Goal: Information Seeking & Learning: Learn about a topic

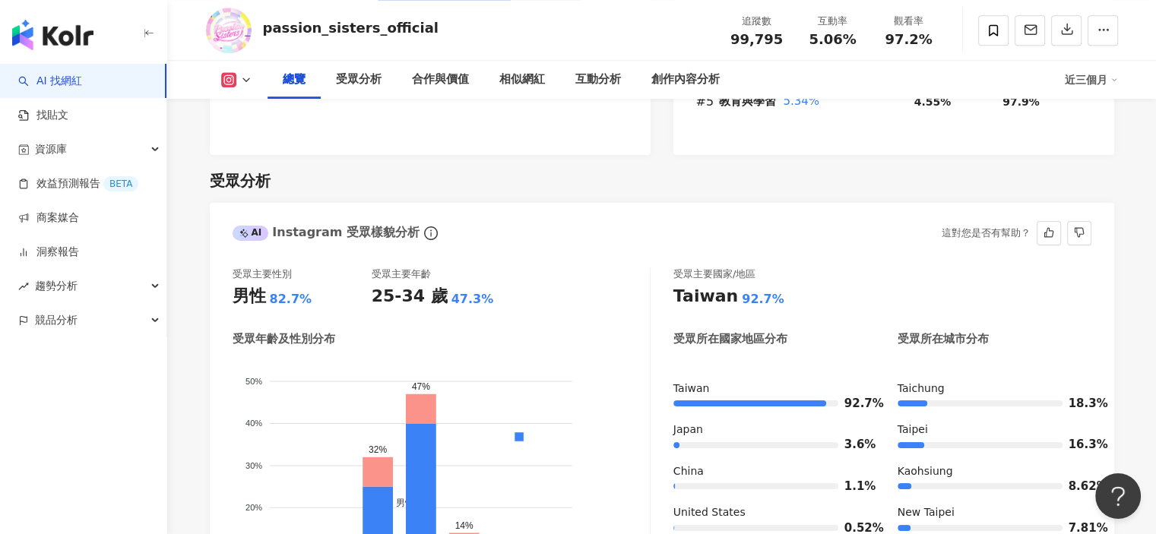
scroll to position [1216, 0]
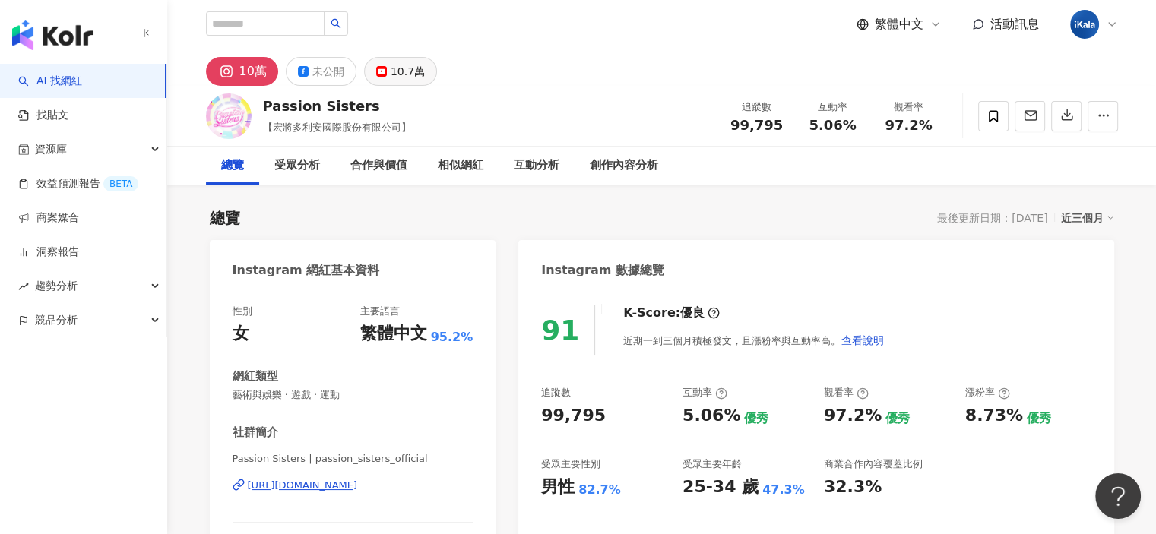
click at [391, 65] on div "10.7萬" at bounding box center [408, 71] width 34 height 21
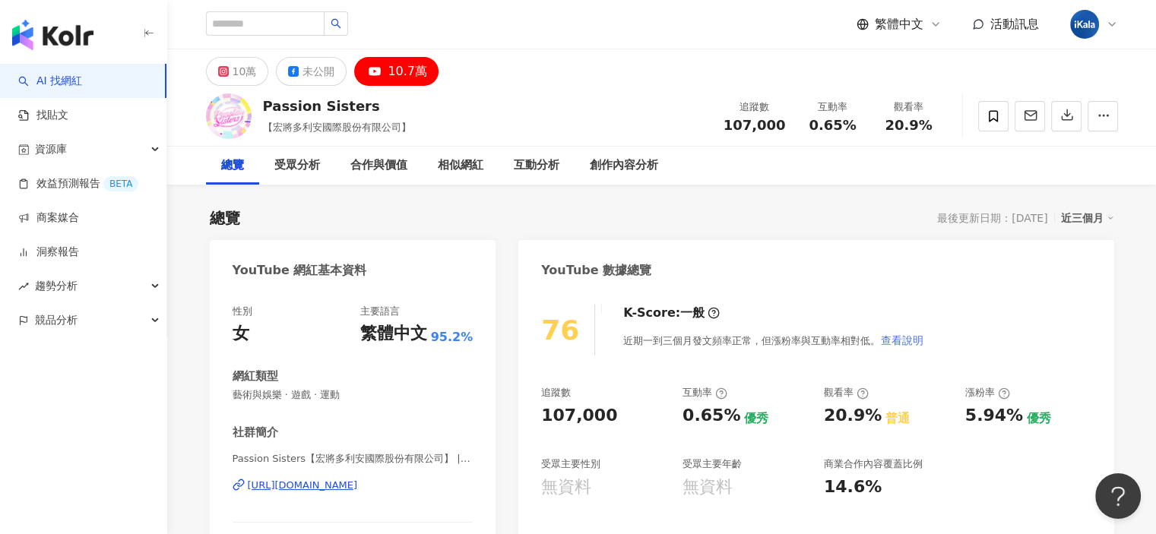
click at [901, 341] on span "查看說明" at bounding box center [902, 340] width 43 height 12
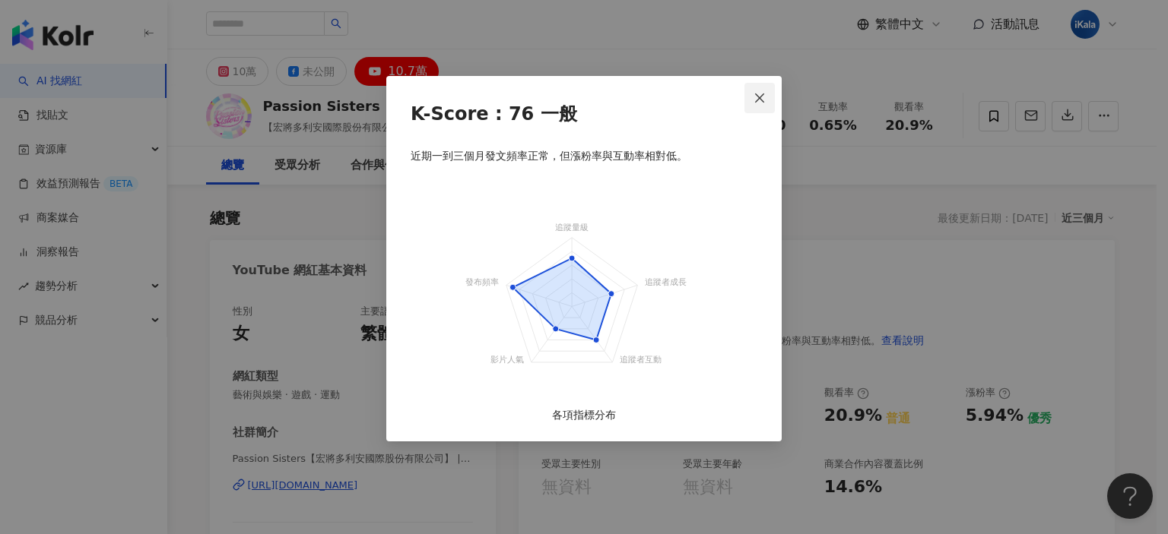
click at [755, 106] on button "Close" at bounding box center [759, 98] width 30 height 30
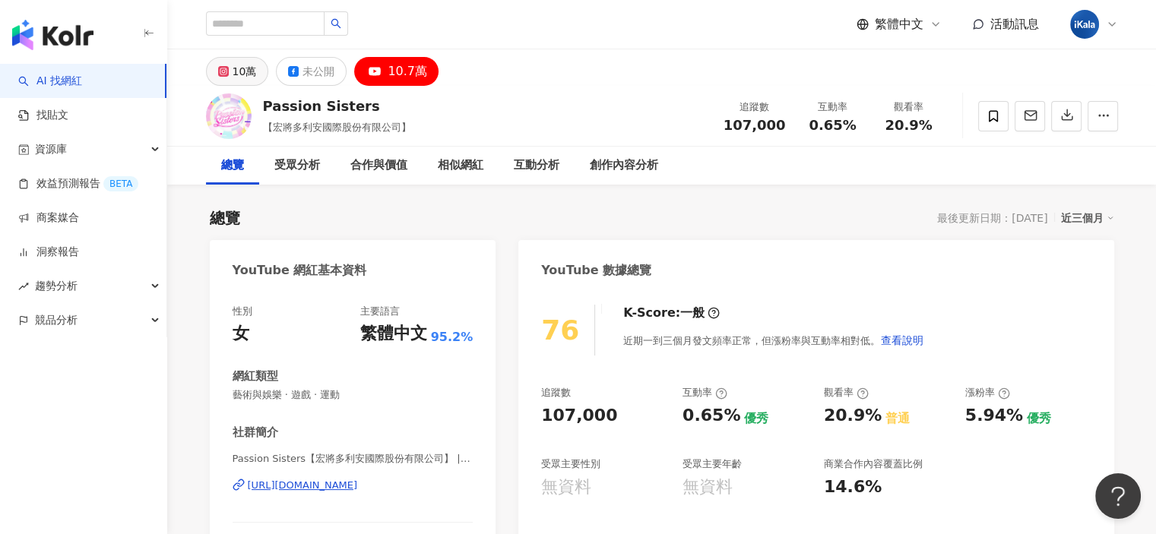
click at [231, 69] on button "10萬" at bounding box center [237, 71] width 63 height 29
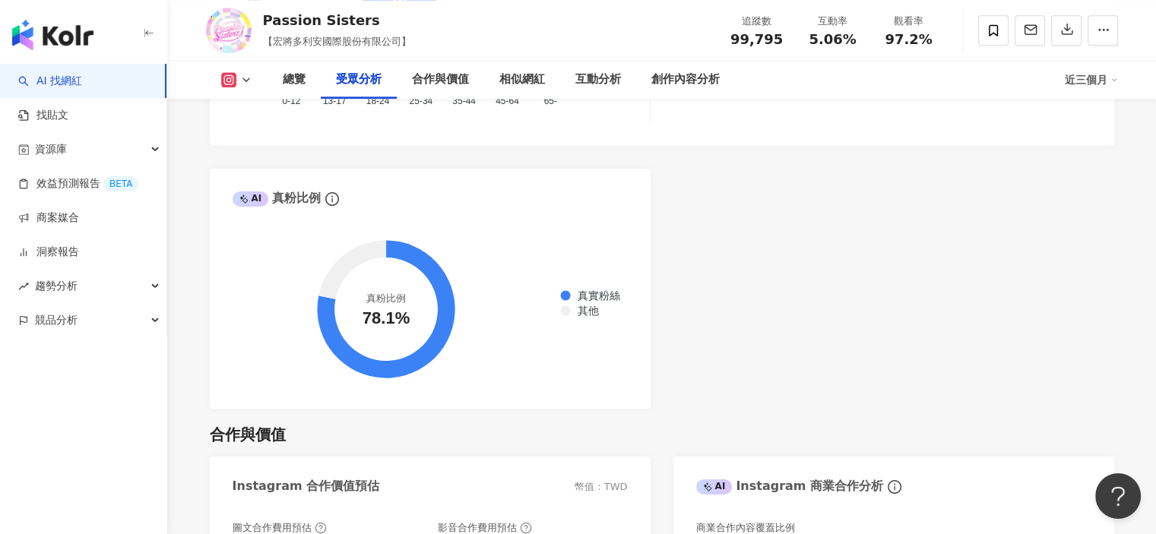
scroll to position [1292, 0]
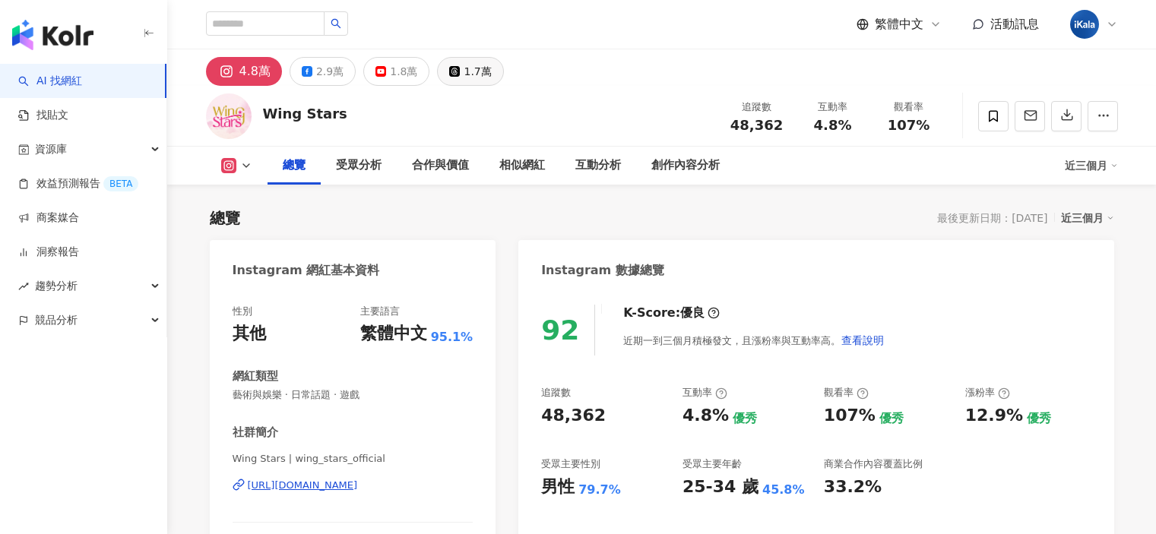
click at [456, 71] on button "1.7萬" at bounding box center [470, 71] width 66 height 29
click at [401, 72] on div "1.8萬" at bounding box center [403, 71] width 27 height 21
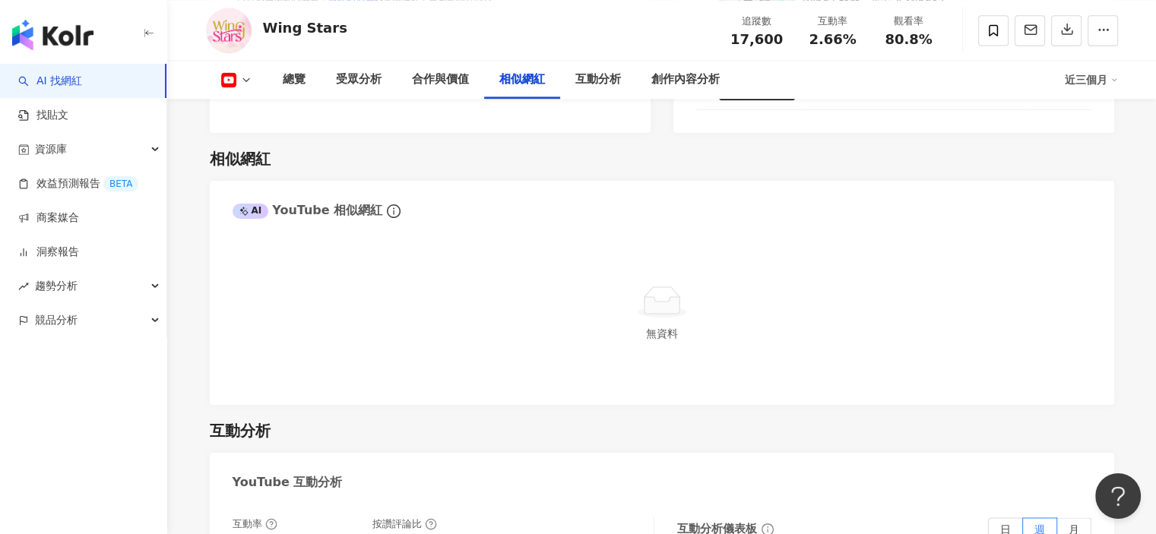
scroll to position [2356, 0]
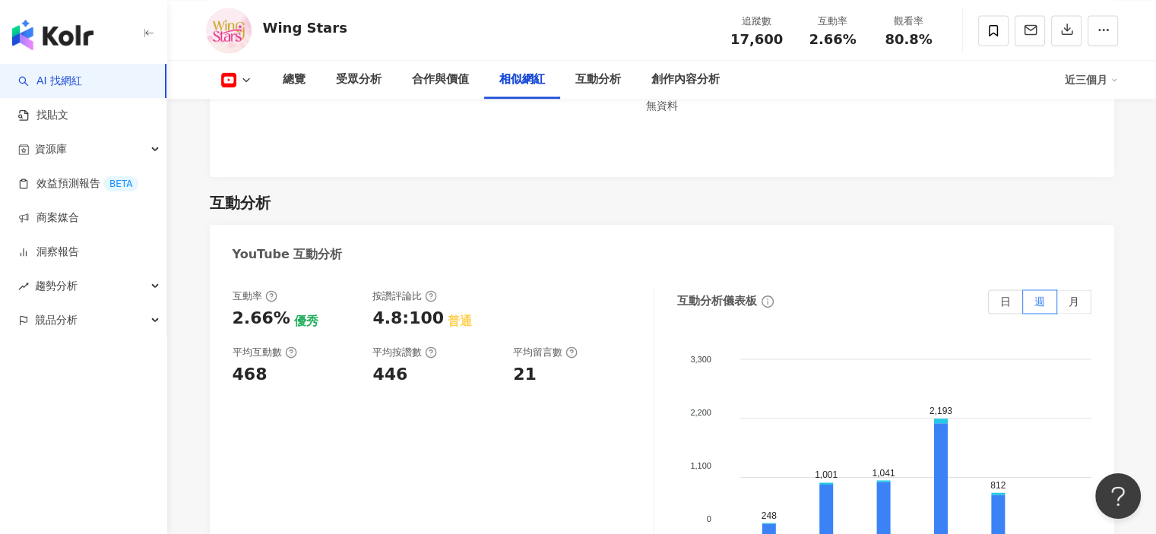
click at [1114, 81] on icon at bounding box center [1115, 80] width 8 height 8
click at [1098, 148] on link "近六個月" at bounding box center [1097, 144] width 43 height 12
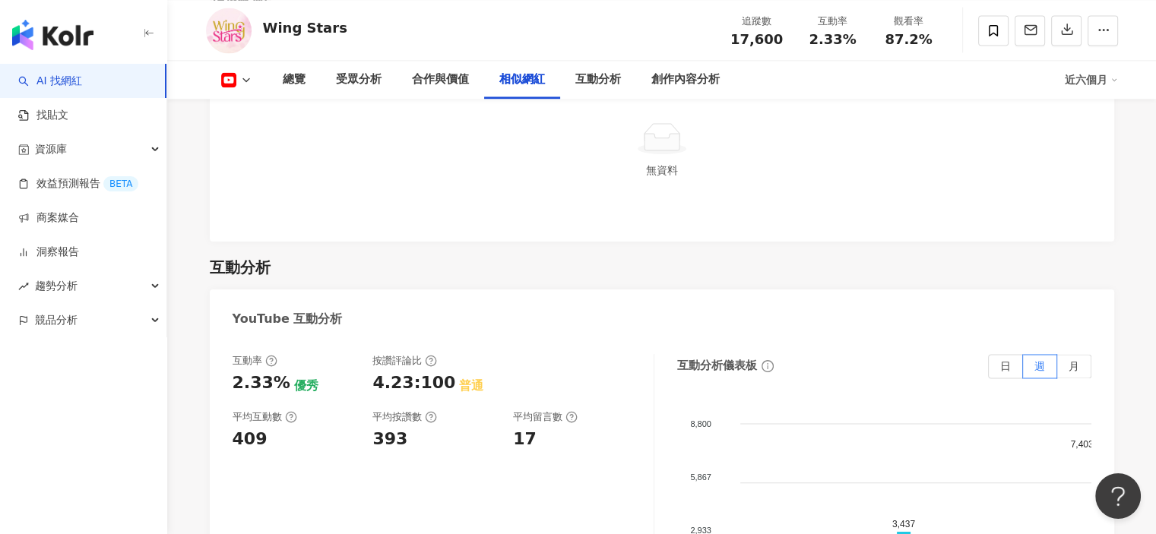
scroll to position [2420, 0]
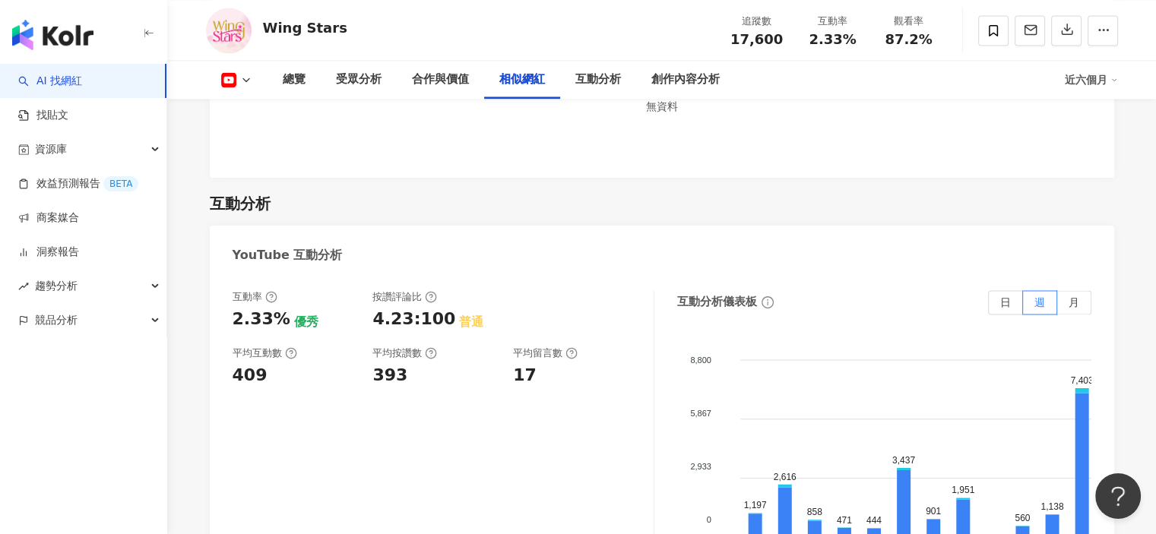
click at [1116, 82] on icon at bounding box center [1115, 80] width 8 height 8
click at [1109, 116] on link "近三個月" at bounding box center [1097, 114] width 43 height 12
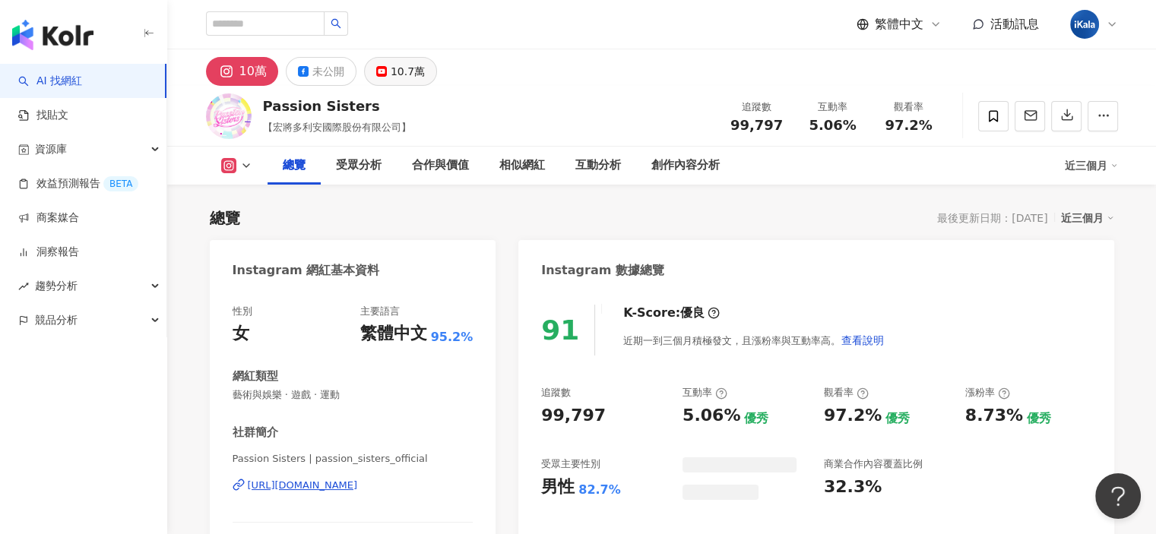
click at [410, 70] on div "10.7萬" at bounding box center [408, 71] width 34 height 21
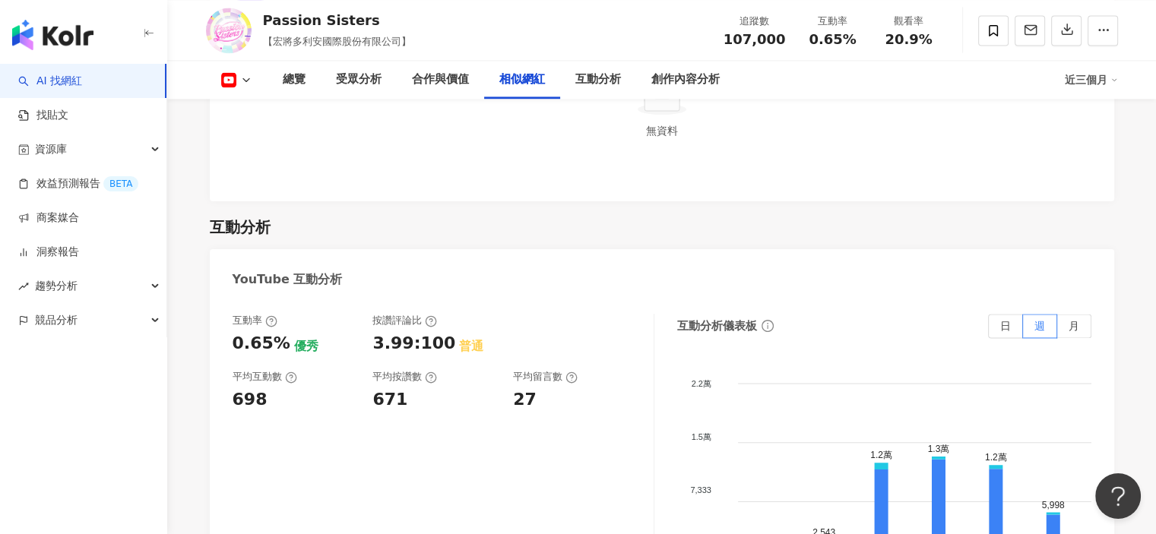
scroll to position [2280, 0]
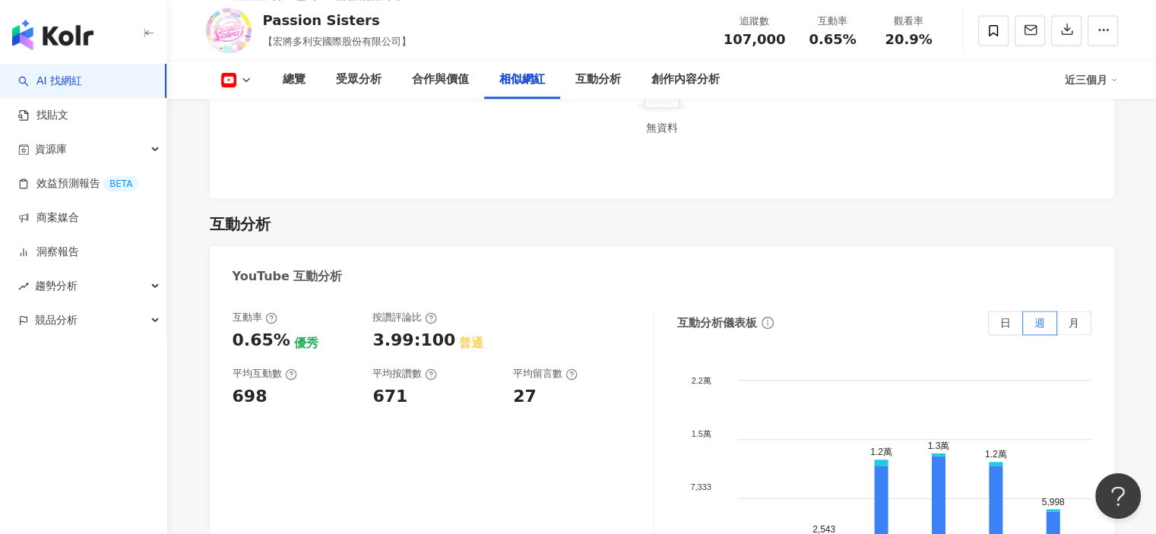
click at [1114, 80] on polyline at bounding box center [1114, 80] width 4 height 2
click at [1091, 142] on link "近六個月" at bounding box center [1097, 143] width 43 height 17
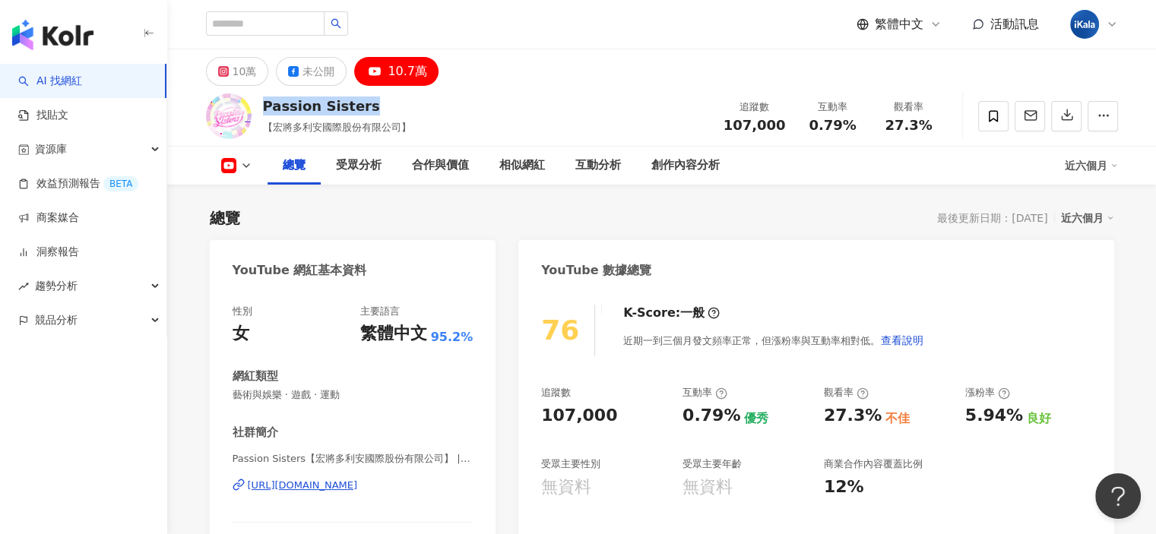
drag, startPoint x: 365, startPoint y: 109, endPoint x: 265, endPoint y: 112, distance: 100.4
click at [265, 112] on div "Passion Sisters" at bounding box center [337, 106] width 148 height 19
copy div "Passion Sisters"
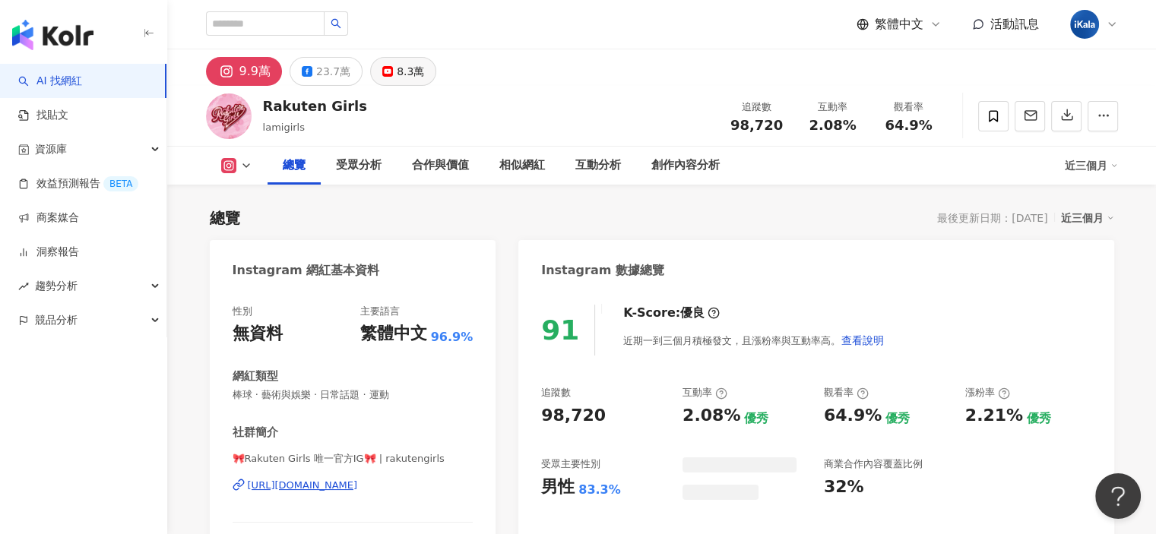
click at [406, 70] on div "8.3萬" at bounding box center [410, 71] width 27 height 21
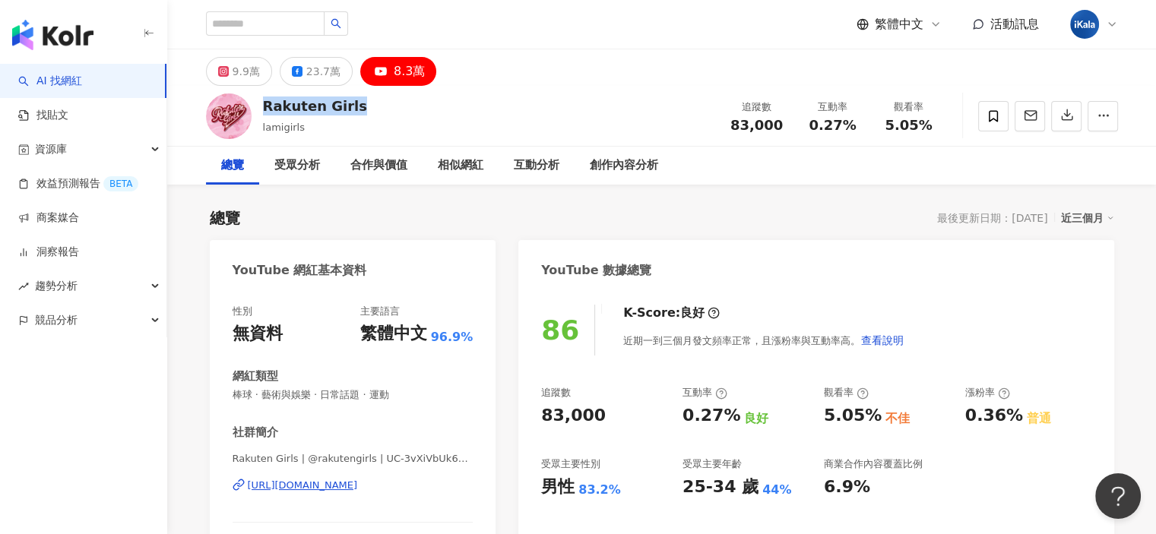
drag, startPoint x: 352, startPoint y: 103, endPoint x: 256, endPoint y: 105, distance: 95.8
click at [256, 105] on div "Rakuten Girls lamigirls 追蹤數 83,000 互動率 0.27% 觀看率 5.05%" at bounding box center [662, 116] width 973 height 60
copy div "Rakuten Girls"
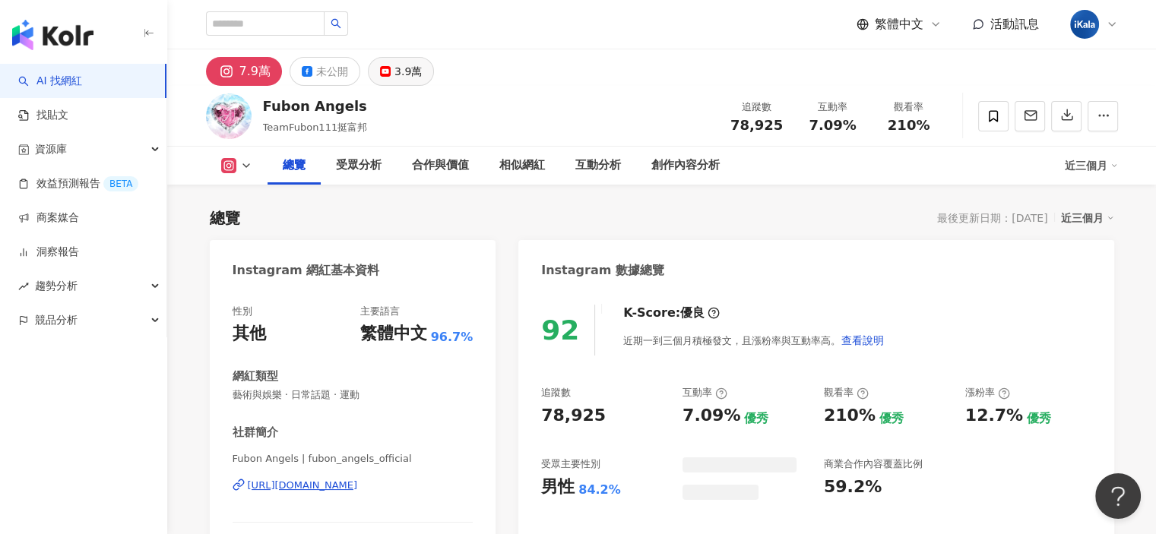
click at [402, 70] on div "3.9萬" at bounding box center [408, 71] width 27 height 21
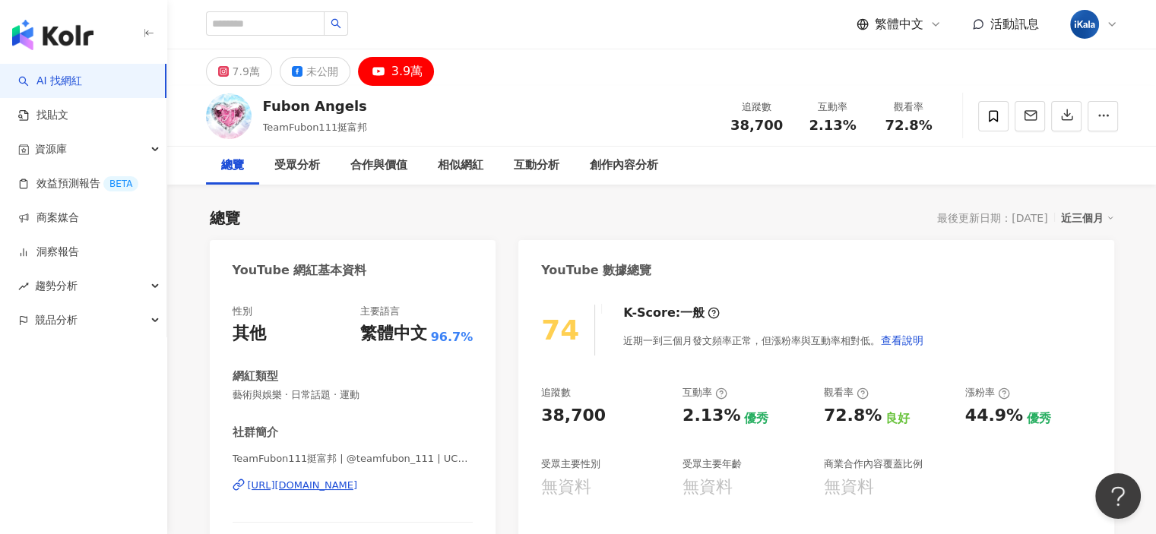
click at [261, 103] on div "Fubon Angels TeamFubon111挺富邦 追蹤數 38,700 互動率 2.13% 觀看率 72.8%" at bounding box center [662, 116] width 973 height 60
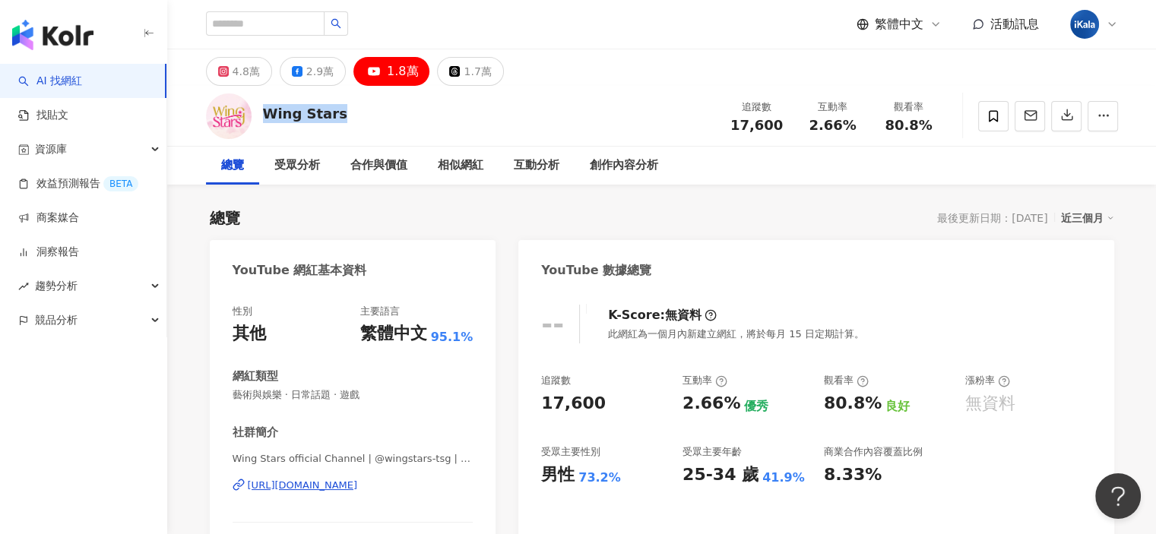
drag, startPoint x: 299, startPoint y: 118, endPoint x: 271, endPoint y: 93, distance: 37.2
click at [261, 109] on div "Wing Stars 追蹤數 17,600 互動率 2.66% 觀看率 80.8%" at bounding box center [662, 116] width 973 height 60
copy div "Wing Stars"
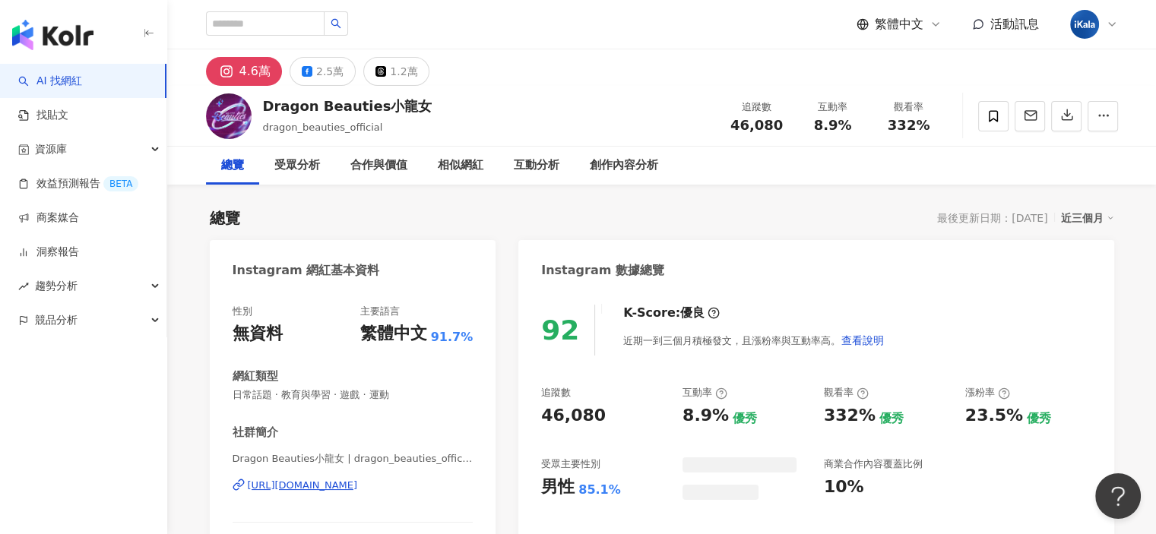
drag, startPoint x: 302, startPoint y: 103, endPoint x: 319, endPoint y: 116, distance: 21.3
click at [295, 103] on div "Dragon Beauties小龍女 dragon_beauties_official 追蹤數 46,080 互動率 8.9% 觀看率 332%" at bounding box center [662, 116] width 973 height 60
click at [374, 122] on span "dragon_beauties_official" at bounding box center [323, 127] width 120 height 11
click at [268, 109] on div "Dragon Beauties小龍女 dragon_beauties_official 追蹤數 46,080 互動率 8.9% 觀看率 332%" at bounding box center [662, 116] width 973 height 60
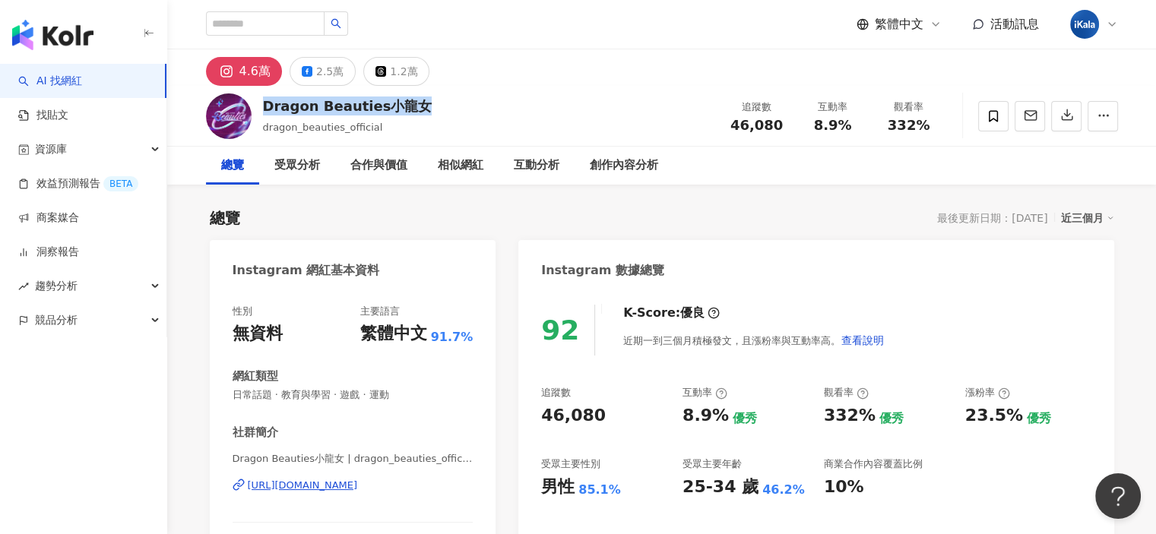
drag, startPoint x: 309, startPoint y: 105, endPoint x: 410, endPoint y: 108, distance: 101.1
click at [410, 108] on div "Dragon Beauties小龍女" at bounding box center [348, 106] width 170 height 19
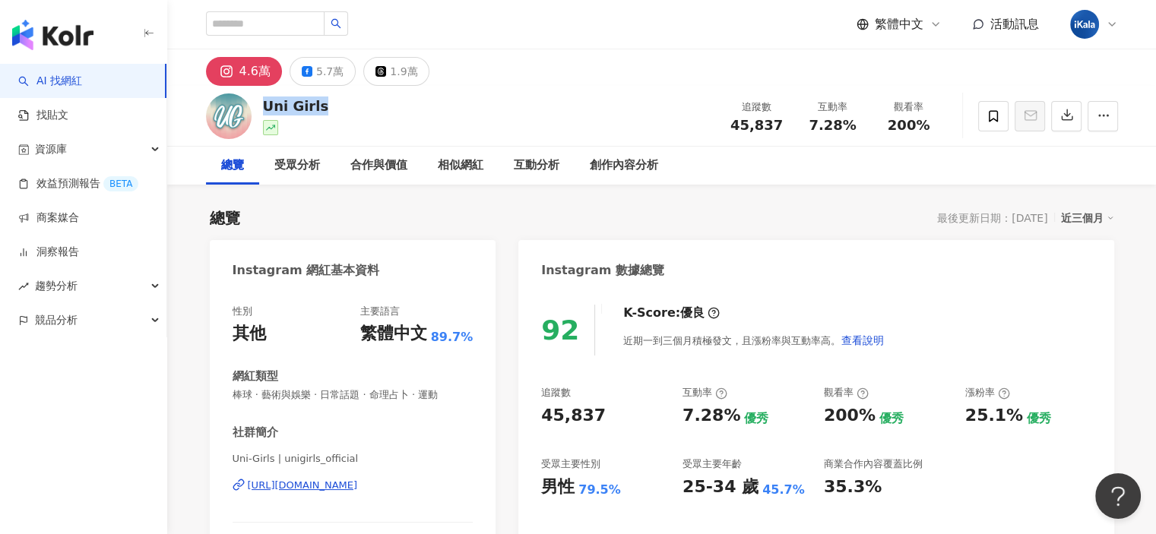
drag, startPoint x: 322, startPoint y: 103, endPoint x: 265, endPoint y: 103, distance: 57.8
click at [265, 103] on div "Uni Girls 追蹤數 45,837 互動率 7.28% 觀看率 200%" at bounding box center [662, 116] width 973 height 60
copy div "Uni Girls"
